Goal: Information Seeking & Learning: Learn about a topic

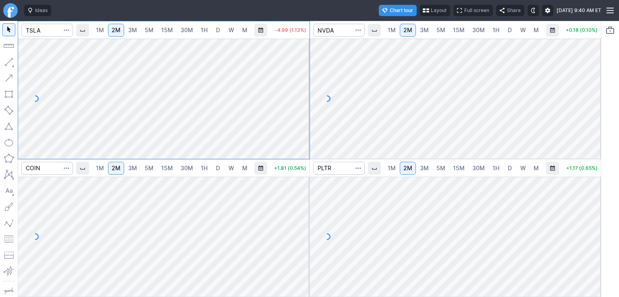
drag, startPoint x: 299, startPoint y: 63, endPoint x: 301, endPoint y: 107, distance: 43.6
click at [301, 107] on div at bounding box center [301, 97] width 17 height 100
drag, startPoint x: 302, startPoint y: 190, endPoint x: 296, endPoint y: 259, distance: 69.6
click at [297, 262] on div at bounding box center [301, 235] width 17 height 100
drag, startPoint x: 593, startPoint y: 54, endPoint x: 595, endPoint y: 100, distance: 46.4
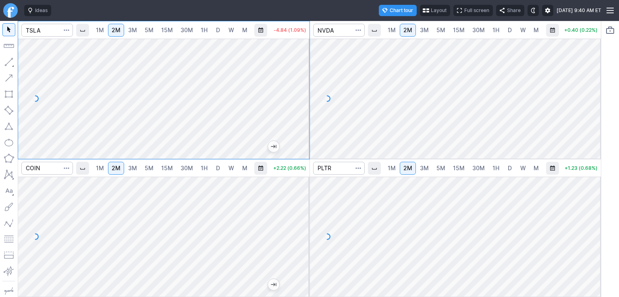
click at [595, 100] on div at bounding box center [592, 97] width 17 height 100
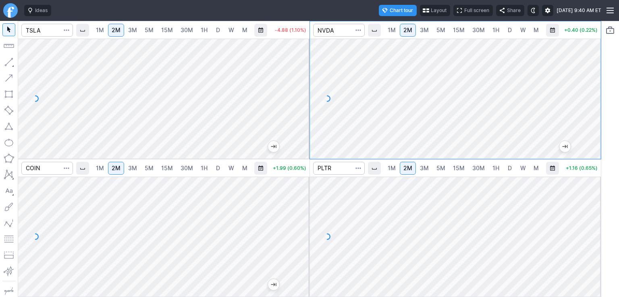
drag, startPoint x: 592, startPoint y: 201, endPoint x: 594, endPoint y: 222, distance: 20.3
click at [594, 222] on div at bounding box center [592, 235] width 17 height 100
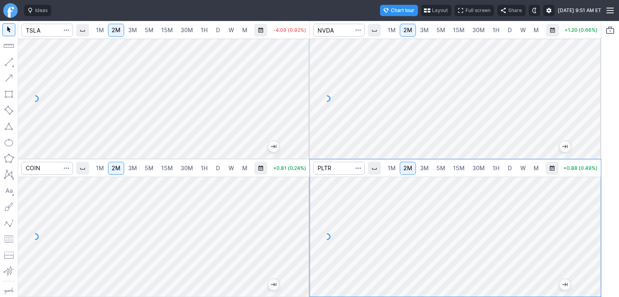
click at [149, 29] on span "5M" at bounding box center [149, 30] width 9 height 7
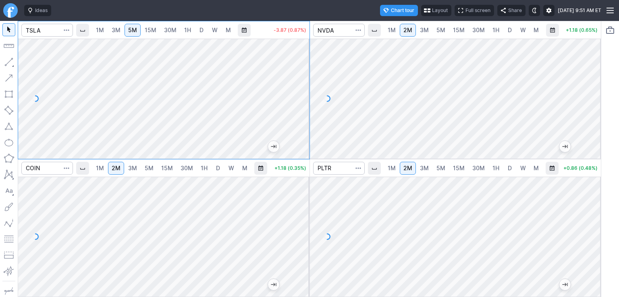
click at [115, 28] on span "3M" at bounding box center [116, 30] width 9 height 7
click at [82, 29] on span "Interval" at bounding box center [82, 30] width 6 height 6
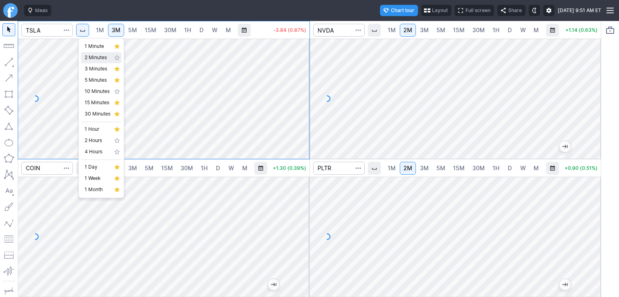
click at [94, 60] on span "2 Minutes" at bounding box center [98, 58] width 26 height 8
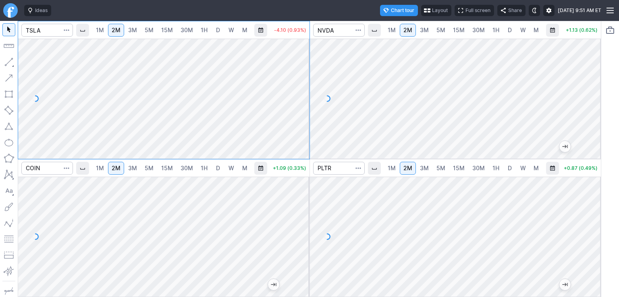
drag, startPoint x: 299, startPoint y: 71, endPoint x: 300, endPoint y: 88, distance: 17.8
click at [300, 88] on div at bounding box center [301, 97] width 17 height 100
click at [437, 29] on span "5M" at bounding box center [440, 30] width 9 height 7
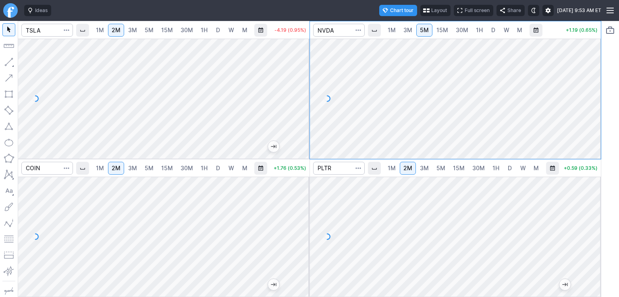
click at [375, 33] on span "Interval" at bounding box center [374, 30] width 6 height 6
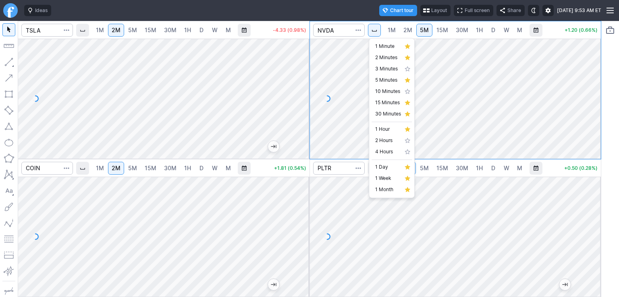
click at [545, 83] on div at bounding box center [309, 148] width 619 height 297
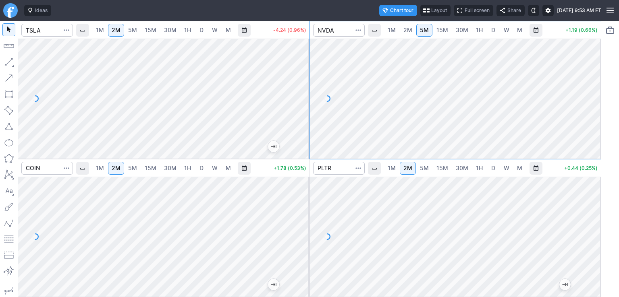
drag, startPoint x: 402, startPoint y: 29, endPoint x: 402, endPoint y: 34, distance: 5.2
click at [402, 29] on link "2M" at bounding box center [408, 30] width 16 height 13
click at [379, 171] on button "Interval" at bounding box center [374, 168] width 13 height 13
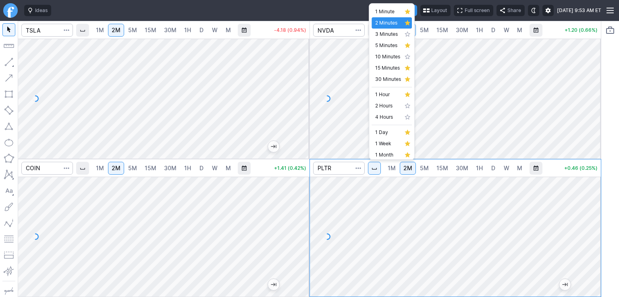
click at [450, 218] on div at bounding box center [309, 148] width 619 height 297
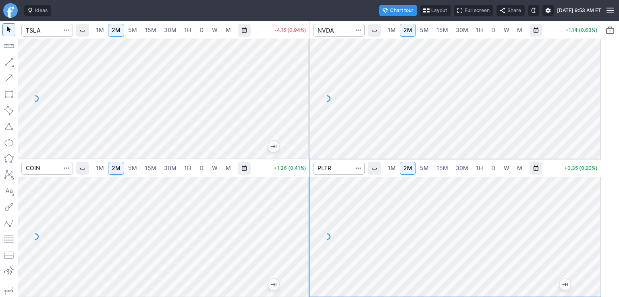
click at [135, 31] on span "5M" at bounding box center [132, 30] width 9 height 7
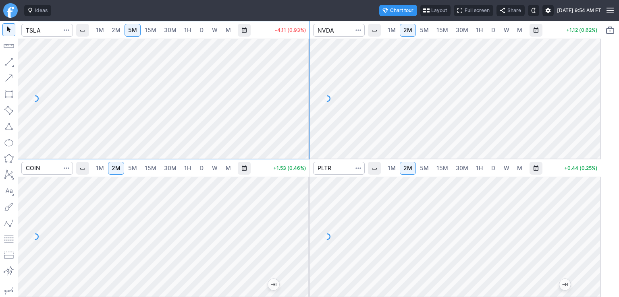
click at [117, 27] on span "2M" at bounding box center [116, 30] width 9 height 7
drag, startPoint x: 303, startPoint y: 66, endPoint x: 303, endPoint y: 98, distance: 31.4
click at [303, 98] on div at bounding box center [301, 97] width 17 height 100
click at [134, 31] on span "5M" at bounding box center [132, 30] width 9 height 7
click at [116, 30] on span "2M" at bounding box center [116, 30] width 9 height 7
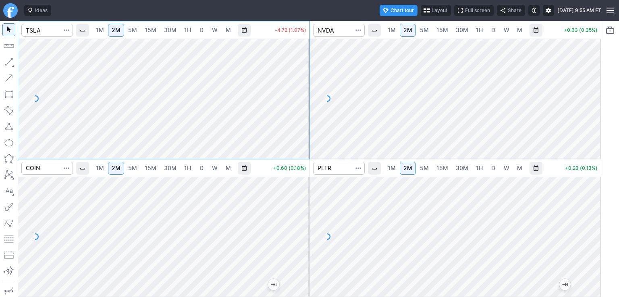
drag, startPoint x: 592, startPoint y: 57, endPoint x: 596, endPoint y: 90, distance: 33.3
click at [596, 90] on div at bounding box center [592, 97] width 17 height 100
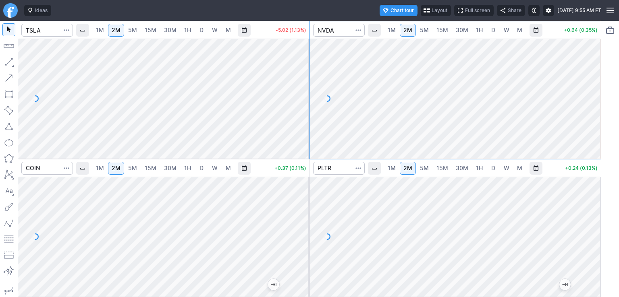
drag, startPoint x: 303, startPoint y: 60, endPoint x: 306, endPoint y: 95, distance: 35.6
click at [306, 95] on div at bounding box center [301, 97] width 17 height 100
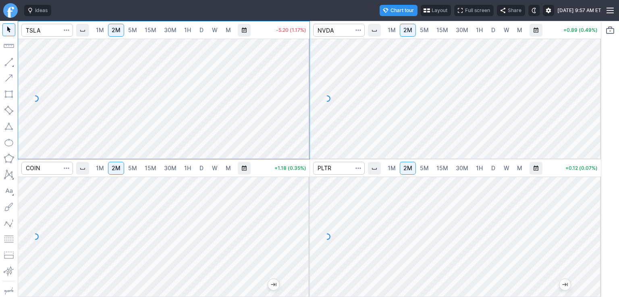
click at [129, 32] on span "5M" at bounding box center [132, 30] width 9 height 7
click at [426, 31] on span "5M" at bounding box center [424, 30] width 9 height 7
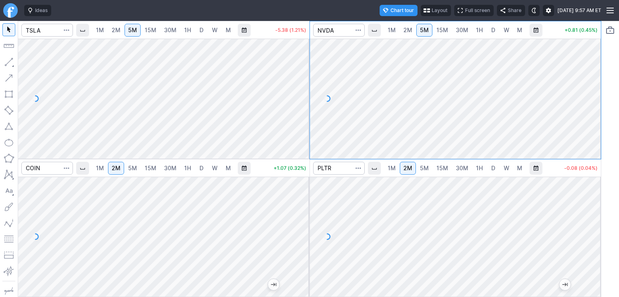
click at [404, 31] on span "2M" at bounding box center [407, 30] width 9 height 7
drag, startPoint x: 592, startPoint y: 62, endPoint x: 592, endPoint y: 82, distance: 20.6
click at [592, 82] on div at bounding box center [592, 97] width 17 height 100
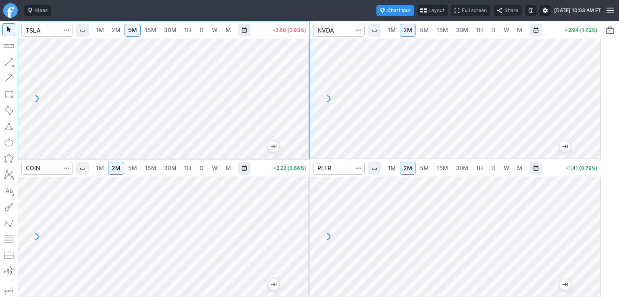
drag, startPoint x: 590, startPoint y: 58, endPoint x: 588, endPoint y: 94, distance: 35.9
click at [588, 94] on div at bounding box center [592, 97] width 17 height 100
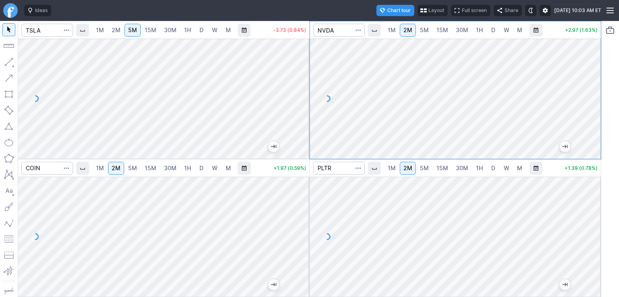
click at [120, 30] on span "2M" at bounding box center [116, 30] width 9 height 7
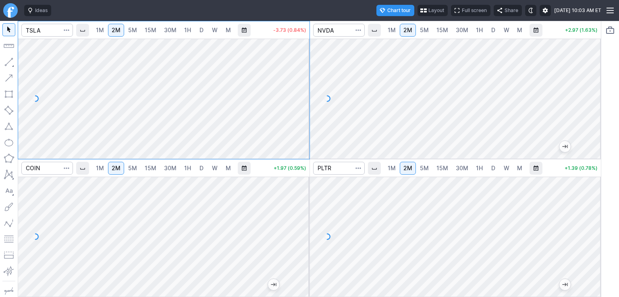
drag, startPoint x: 305, startPoint y: 83, endPoint x: 300, endPoint y: 100, distance: 18.6
click at [306, 99] on div at bounding box center [301, 97] width 17 height 100
click at [139, 33] on link "5M" at bounding box center [133, 30] width 16 height 13
click at [116, 34] on span "2M" at bounding box center [116, 30] width 9 height 8
drag, startPoint x: 305, startPoint y: 71, endPoint x: 301, endPoint y: 85, distance: 14.3
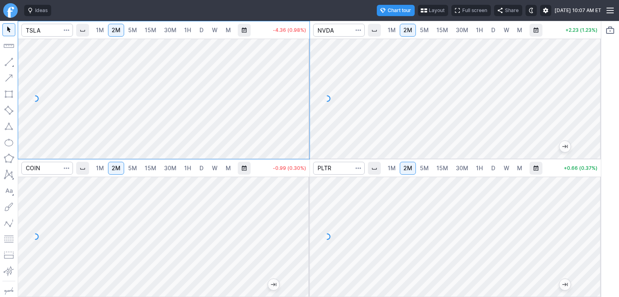
click at [305, 83] on div at bounding box center [301, 97] width 17 height 100
drag, startPoint x: 301, startPoint y: 64, endPoint x: 303, endPoint y: 84, distance: 20.2
click at [303, 84] on div at bounding box center [301, 97] width 17 height 100
click at [133, 29] on span "5M" at bounding box center [132, 30] width 9 height 7
drag, startPoint x: 303, startPoint y: 86, endPoint x: 306, endPoint y: 104, distance: 18.7
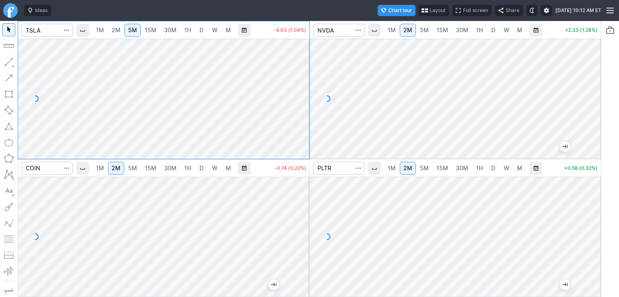
click at [306, 104] on div at bounding box center [301, 97] width 17 height 100
click at [116, 32] on span "2M" at bounding box center [116, 30] width 9 height 7
drag, startPoint x: 301, startPoint y: 77, endPoint x: 298, endPoint y: 107, distance: 30.4
click at [298, 107] on div at bounding box center [301, 97] width 17 height 100
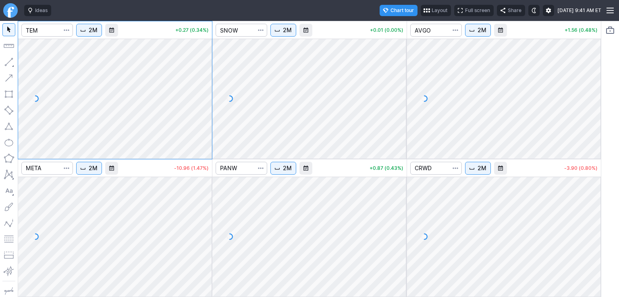
drag, startPoint x: 403, startPoint y: 56, endPoint x: 396, endPoint y: 120, distance: 64.1
click at [396, 120] on div at bounding box center [398, 97] width 17 height 100
drag, startPoint x: 595, startPoint y: 58, endPoint x: 594, endPoint y: 97, distance: 39.1
click at [594, 95] on div at bounding box center [592, 97] width 17 height 100
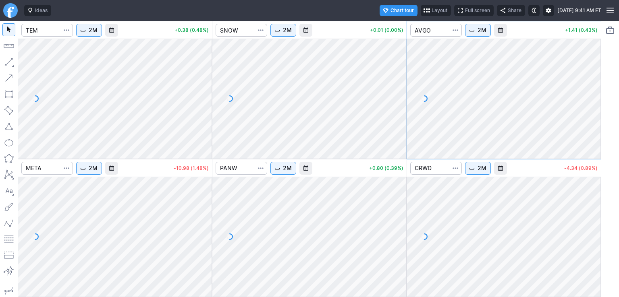
drag, startPoint x: 593, startPoint y: 204, endPoint x: 596, endPoint y: 236, distance: 31.6
click at [596, 236] on div at bounding box center [592, 235] width 17 height 100
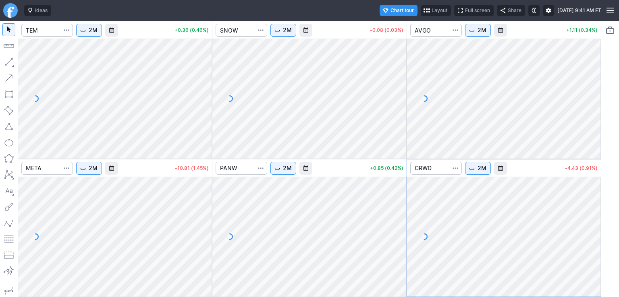
drag, startPoint x: 402, startPoint y: 198, endPoint x: 399, endPoint y: 227, distance: 29.2
click at [404, 228] on div at bounding box center [398, 235] width 17 height 100
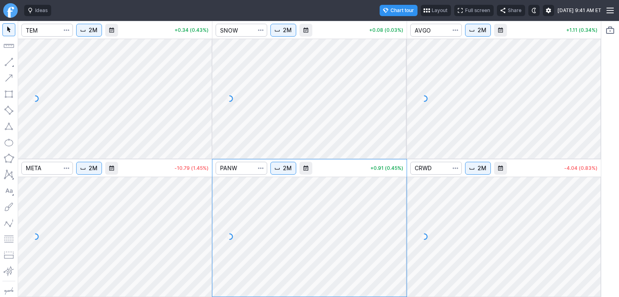
drag, startPoint x: 206, startPoint y: 198, endPoint x: 206, endPoint y: 230, distance: 31.4
click at [206, 230] on div at bounding box center [203, 235] width 17 height 100
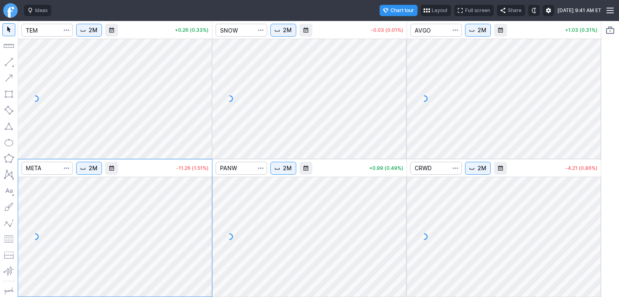
drag, startPoint x: 208, startPoint y: 54, endPoint x: 206, endPoint y: 79, distance: 25.9
click at [206, 79] on div at bounding box center [203, 97] width 17 height 100
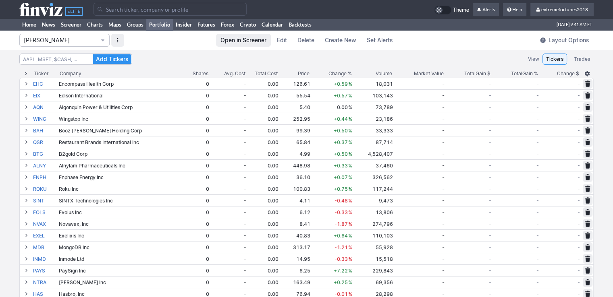
drag, startPoint x: 47, startPoint y: 42, endPoint x: 48, endPoint y: 46, distance: 4.0
click at [47, 42] on span "Isabel_Watch" at bounding box center [60, 40] width 73 height 8
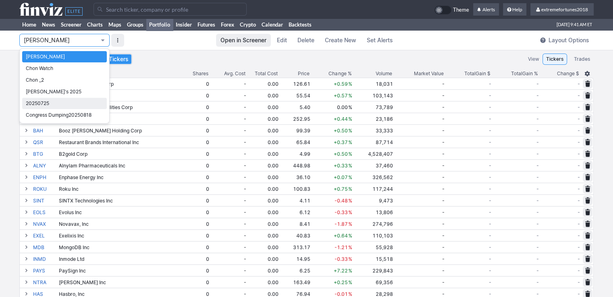
click at [45, 106] on span "20250725" at bounding box center [64, 104] width 77 height 8
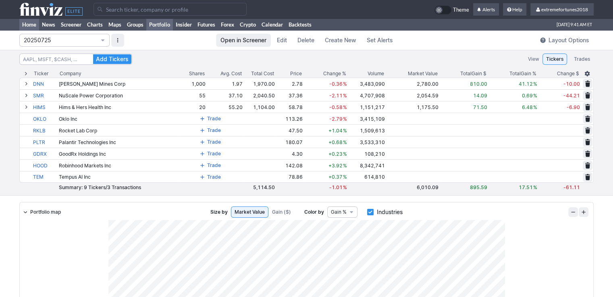
click at [25, 26] on link "Home" at bounding box center [29, 25] width 20 height 12
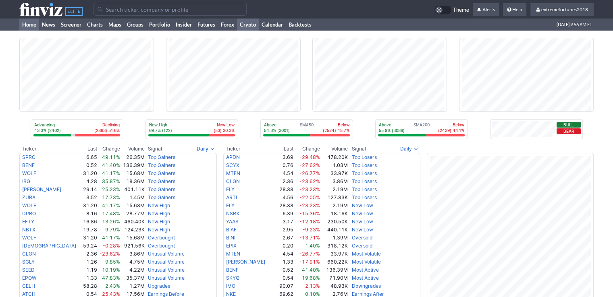
drag, startPoint x: 254, startPoint y: 25, endPoint x: 259, endPoint y: 25, distance: 4.9
click at [254, 25] on link "Crypto" at bounding box center [248, 25] width 22 height 12
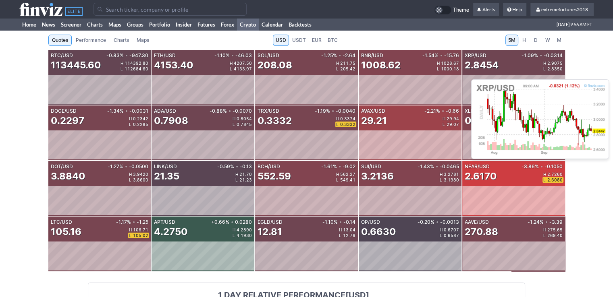
click at [491, 69] on div "2.8454" at bounding box center [482, 65] width 34 height 13
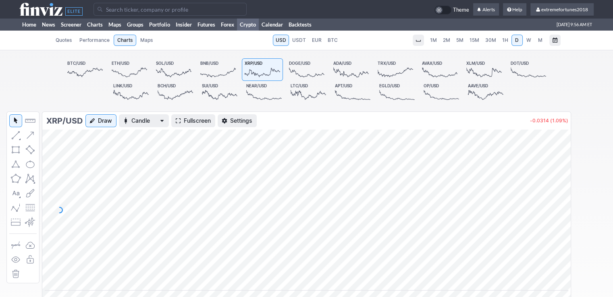
click at [507, 42] on span "1H" at bounding box center [505, 40] width 6 height 6
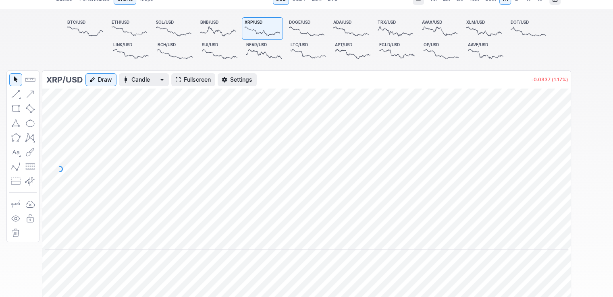
scroll to position [40, 0]
